Goal: Answer question/provide support

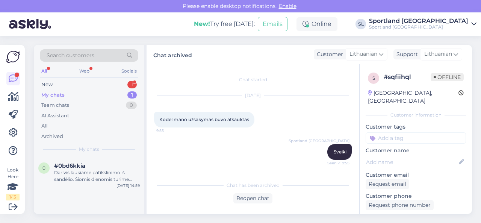
scroll to position [268, 0]
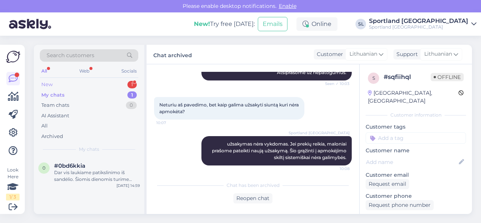
click at [87, 79] on div "New 1" at bounding box center [89, 84] width 98 height 11
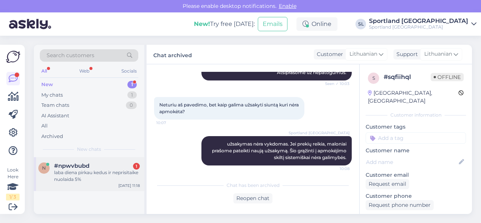
click at [94, 175] on div "laba diena pirkau kedus ir neprisitaike nuolaida 5%" at bounding box center [97, 176] width 86 height 14
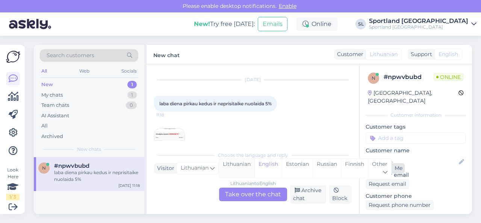
click at [240, 166] on div "Lithuanian" at bounding box center [236, 168] width 35 height 19
click at [243, 189] on div "Lithuanian to Lithuanian Take over the chat" at bounding box center [253, 194] width 68 height 14
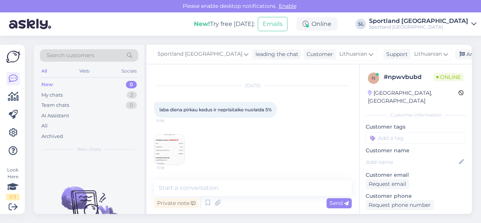
scroll to position [9, 0]
click at [174, 156] on img at bounding box center [169, 150] width 30 height 30
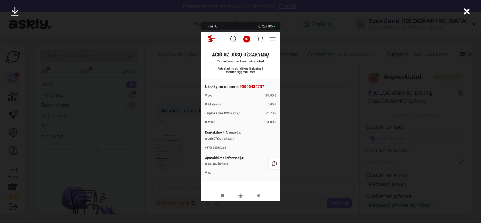
scroll to position [41, 0]
click at [310, 120] on div at bounding box center [240, 111] width 481 height 223
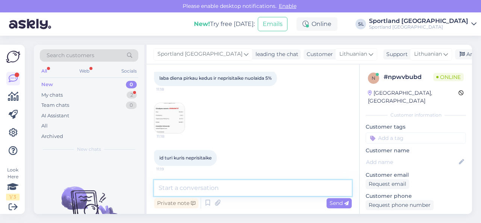
click at [239, 184] on textarea at bounding box center [253, 188] width 198 height 16
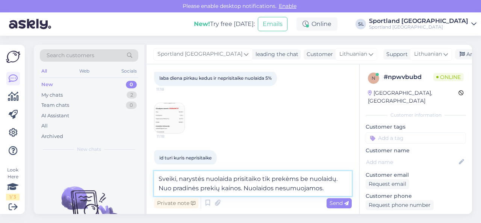
type textarea "Sveiki, narystės nuolaida prisitaiko tik prekėms be nuolaidų. Nuo pradinės prek…"
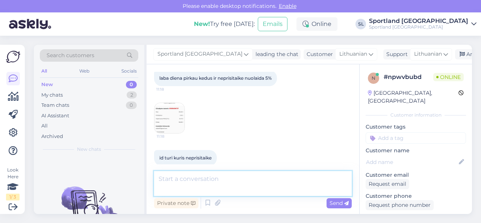
scroll to position [80, 0]
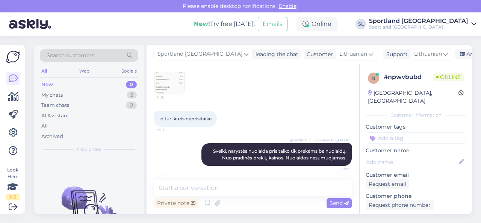
click at [161, 83] on img at bounding box center [169, 79] width 30 height 30
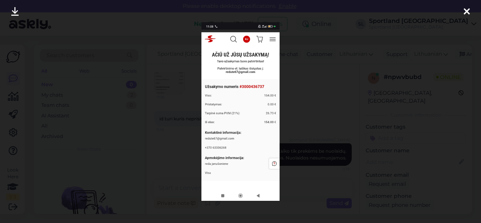
click at [314, 122] on div at bounding box center [240, 111] width 481 height 223
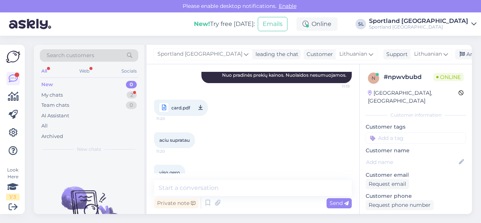
scroll to position [178, 0]
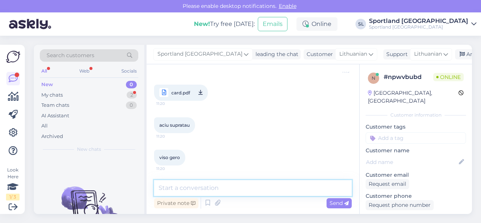
click at [218, 184] on textarea at bounding box center [253, 188] width 198 height 16
type textarea "Geros dienos!"
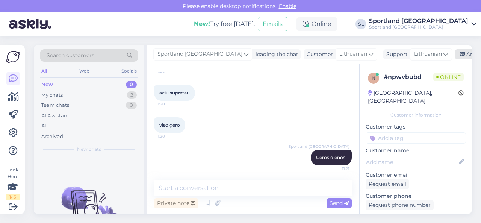
click at [455, 57] on div "Archive chat" at bounding box center [478, 54] width 47 height 10
